Goal: Communication & Community: Answer question/provide support

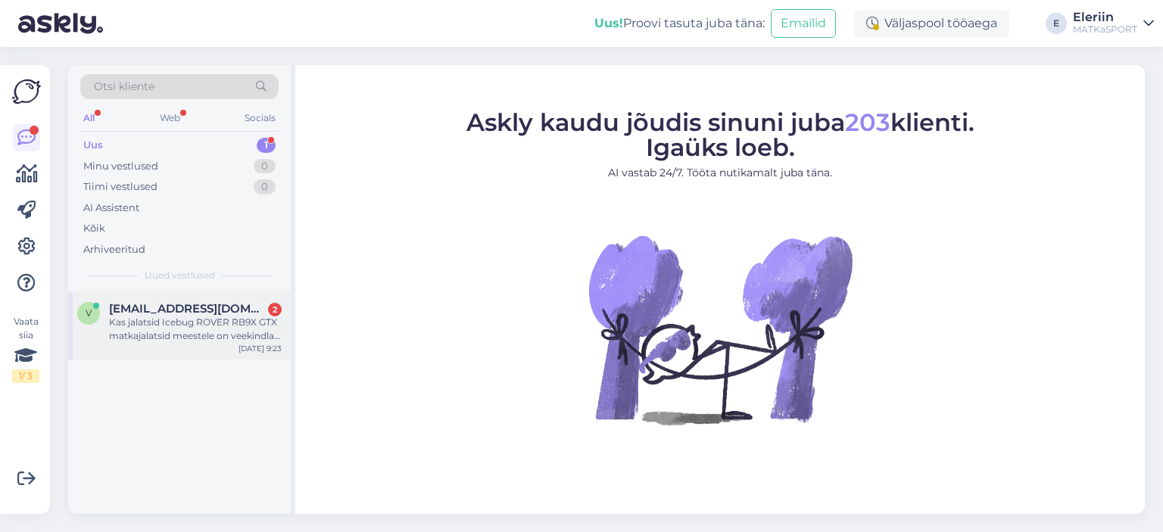
click at [182, 341] on div "Kas jalatsid Icebug ROVER RB9X GTX matkajalatsid meestele on veekindlad ka siis…" at bounding box center [195, 329] width 173 height 27
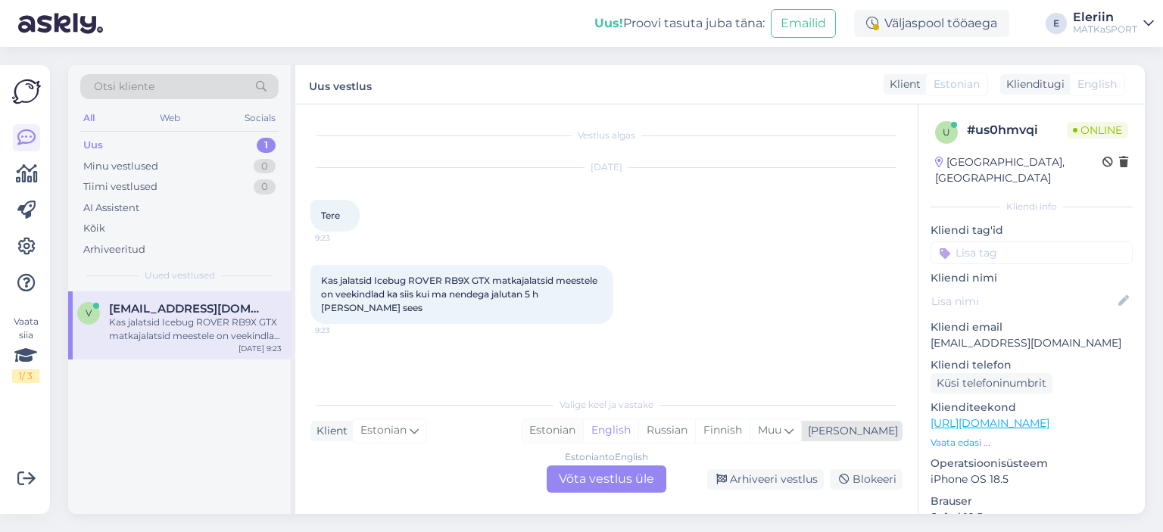
click at [583, 433] on div "Estonian" at bounding box center [552, 430] width 61 height 23
click at [603, 478] on div "Estonian to Estonian Võta vestlus üle" at bounding box center [606, 479] width 120 height 27
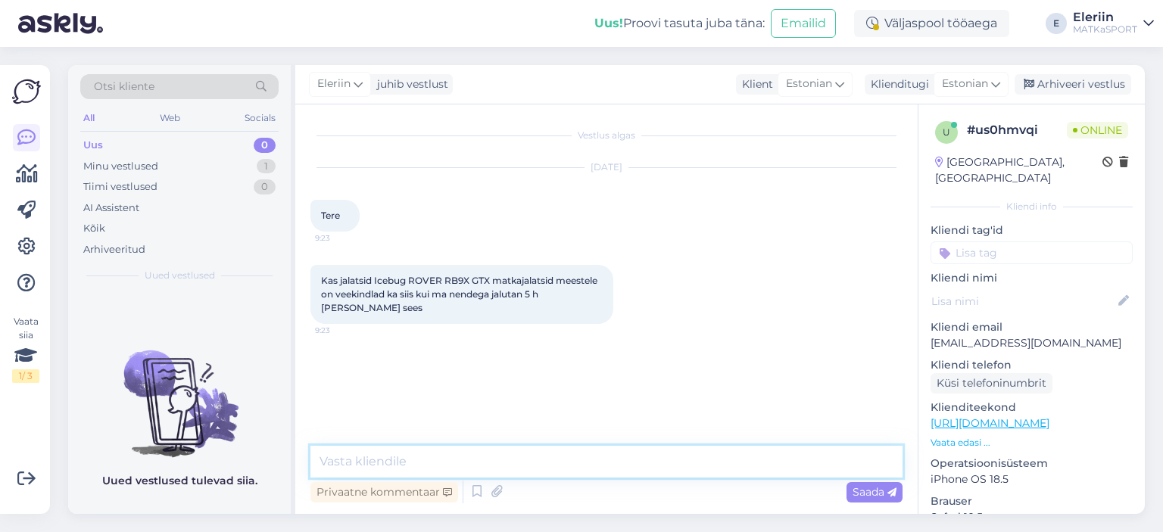
click at [429, 461] on textarea at bounding box center [606, 462] width 592 height 32
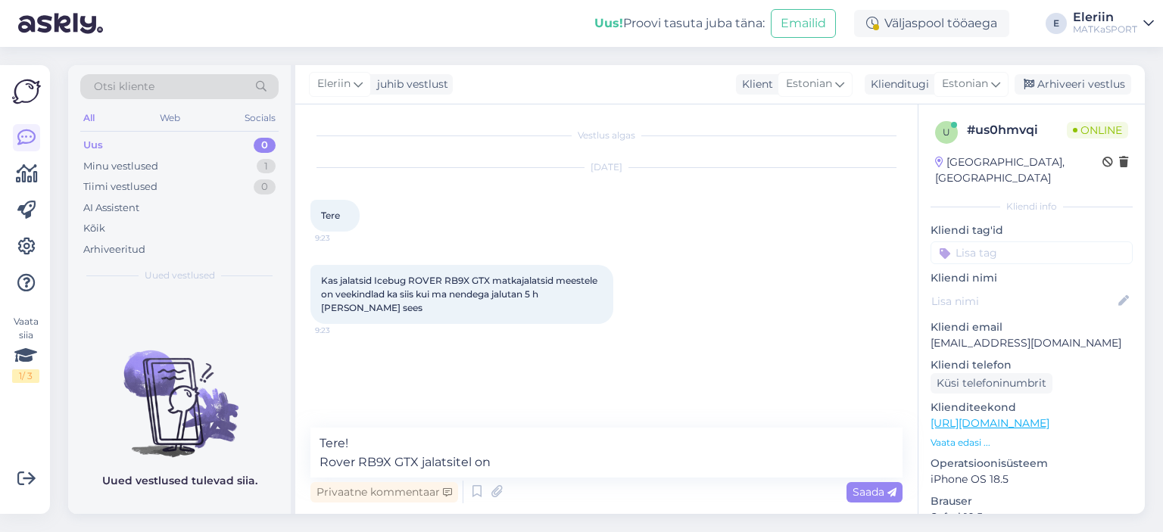
click at [972, 436] on p "Vaata edasi ..." at bounding box center [1031, 443] width 202 height 14
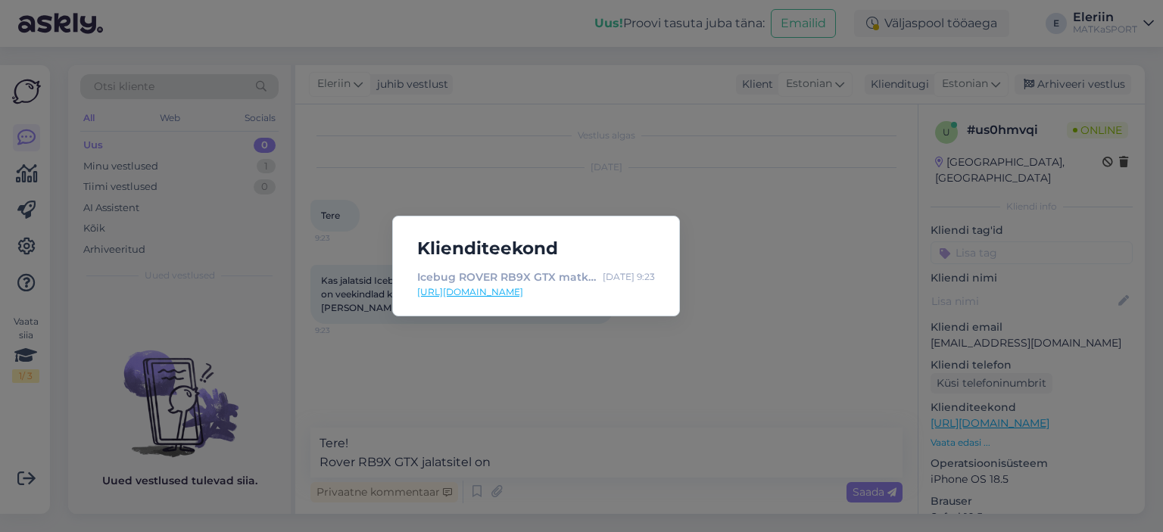
click at [571, 291] on link "[URL][DOMAIN_NAME]" at bounding box center [536, 292] width 238 height 14
click at [542, 414] on div "Klienditeekond Icebug ROVER RB9X GTX matkajalatsid meestele [DATE] 9:23 [URL][D…" at bounding box center [581, 266] width 1163 height 532
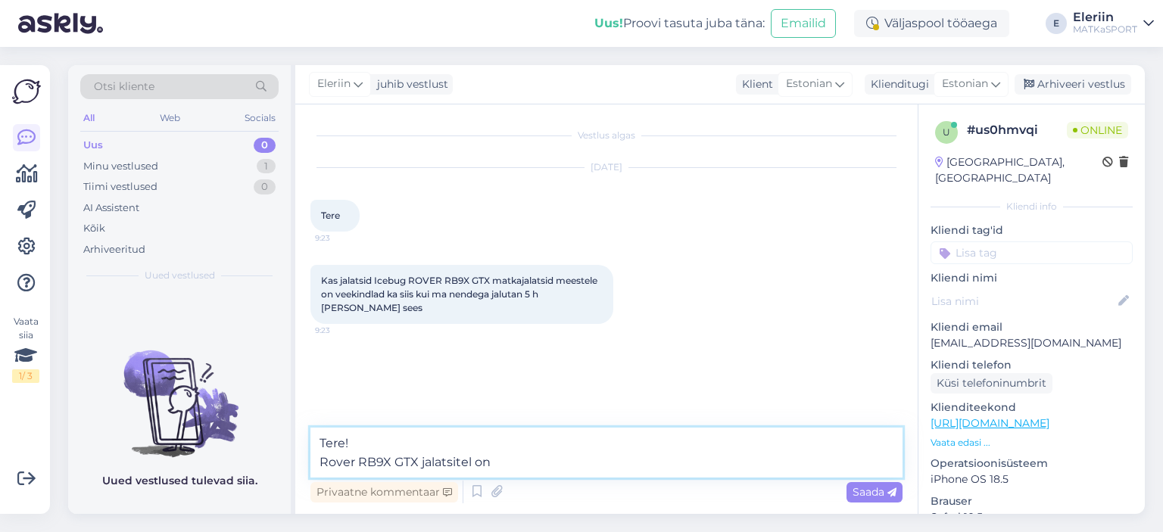
click at [506, 465] on textarea "Tere! Rover RB9X GTX jalatsitel on" at bounding box center [606, 453] width 592 height 50
click at [490, 459] on textarea "Tere! Rover RB9X GTX jalatsitel on [PERSON_NAME]-tex veekindel membraan." at bounding box center [606, 453] width 592 height 50
click at [756, 459] on textarea "Tere! Rover RB9X GTX jalatsitel on sisemine [PERSON_NAME]-tex veekindel membraa…" at bounding box center [606, 453] width 592 height 50
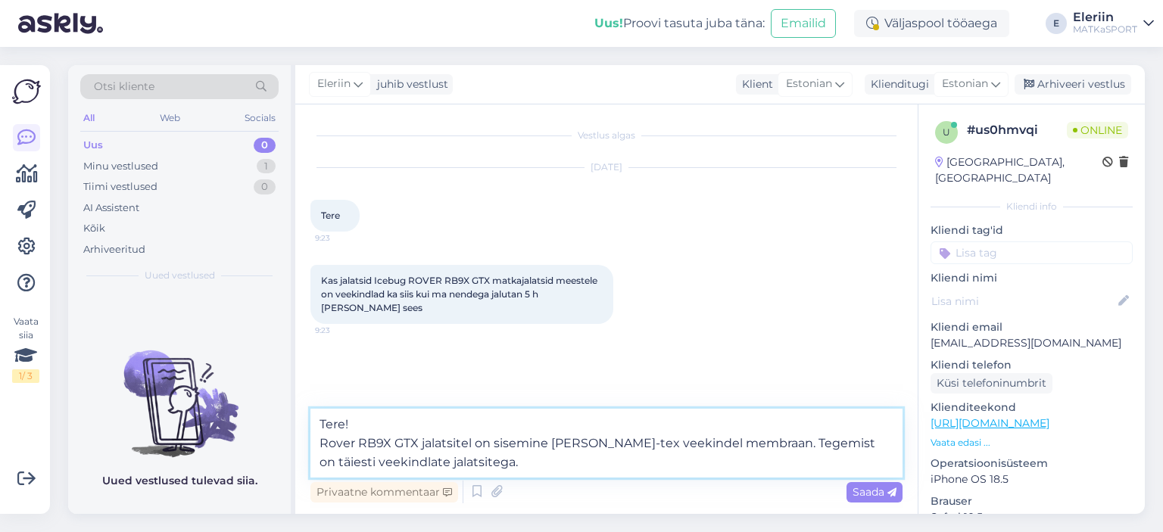
click at [852, 441] on textarea "Tere! Rover RB9X GTX jalatsitel on sisemine [PERSON_NAME]-tex veekindel membraa…" at bounding box center [606, 443] width 592 height 69
click at [856, 444] on textarea "Tere! Rover RB9X GTX jalatsitel on sisemine [PERSON_NAME]-tex veekindel membraa…" at bounding box center [606, 443] width 592 height 69
type textarea "Tere! Rover RB9X GTX jalatsitel on sisemine [PERSON_NAME]-tex veekindel membraa…"
click at [549, 466] on textarea "Tere! Rover RB9X GTX jalatsitel on sisemine [PERSON_NAME]-tex veekindel membraa…" at bounding box center [606, 443] width 592 height 69
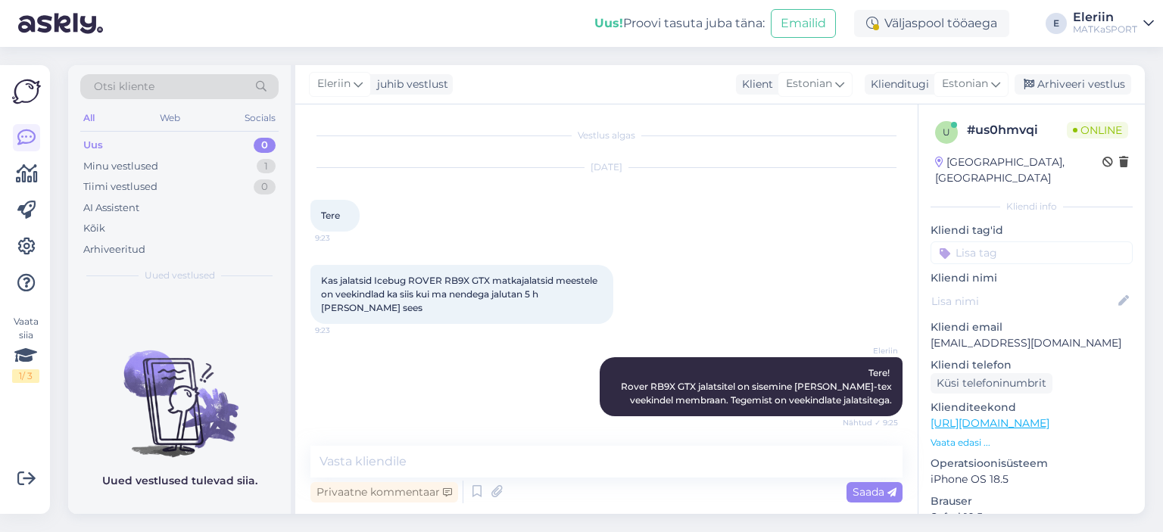
scroll to position [65, 0]
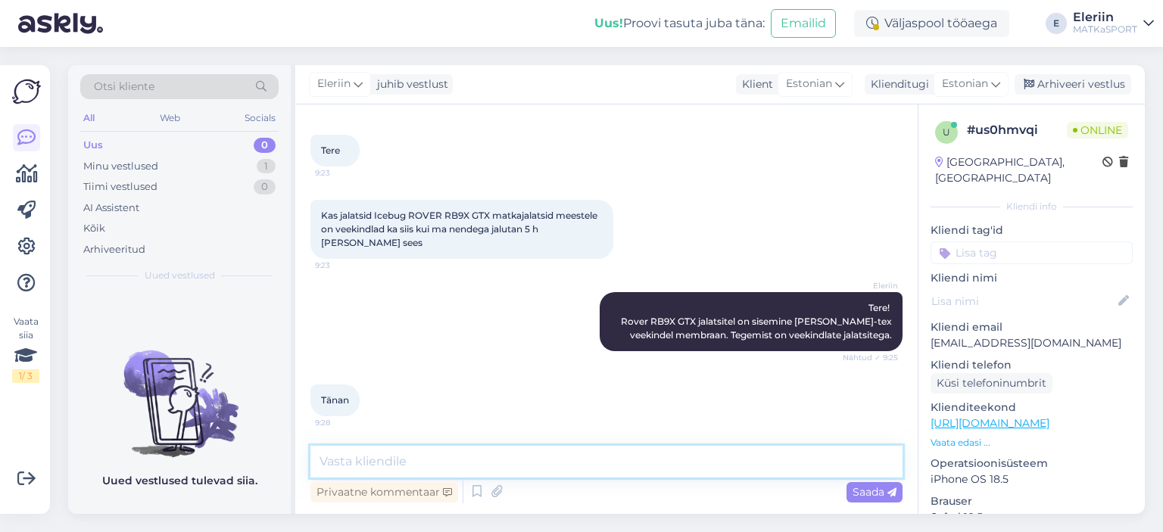
click at [515, 459] on textarea at bounding box center [606, 462] width 592 height 32
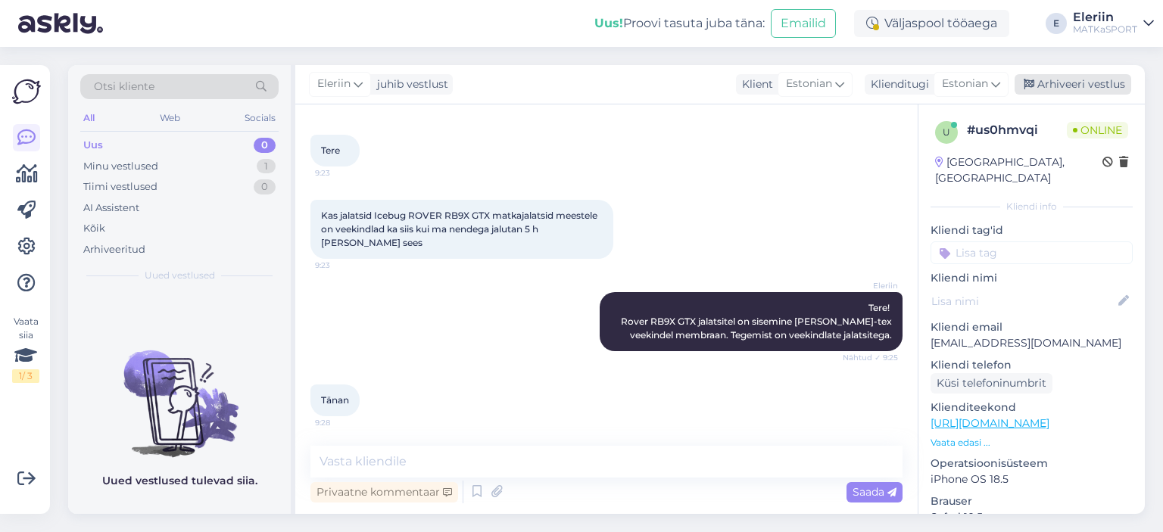
click at [1107, 80] on div "Arhiveeri vestlus" at bounding box center [1072, 84] width 117 height 20
